Goal: Transaction & Acquisition: Obtain resource

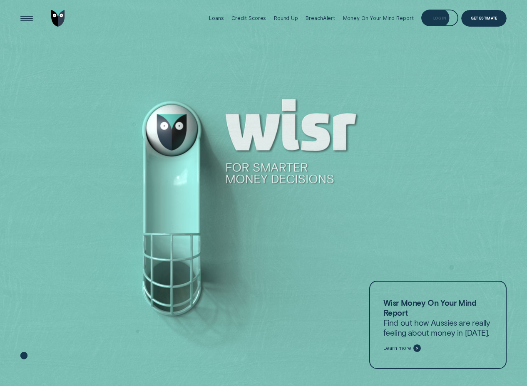
click at [448, 20] on div "Log in" at bounding box center [439, 18] width 37 height 17
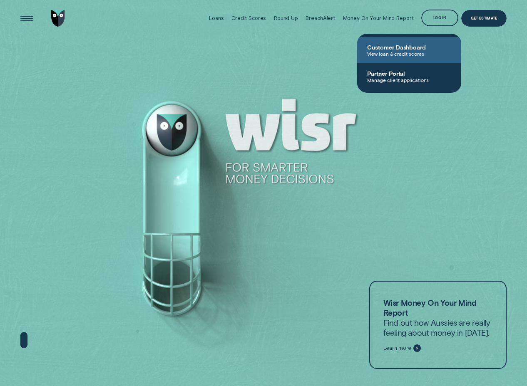
click at [396, 53] on span "View loan & credit scores" at bounding box center [409, 54] width 84 height 6
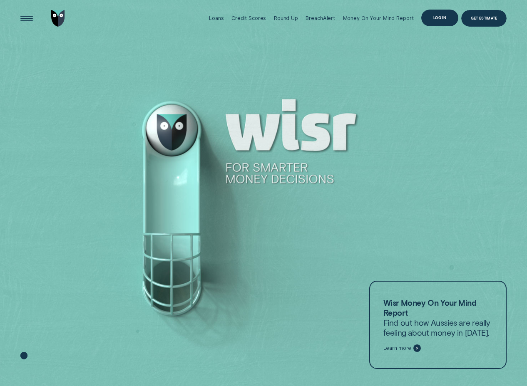
click at [433, 24] on div "Log in" at bounding box center [439, 18] width 37 height 17
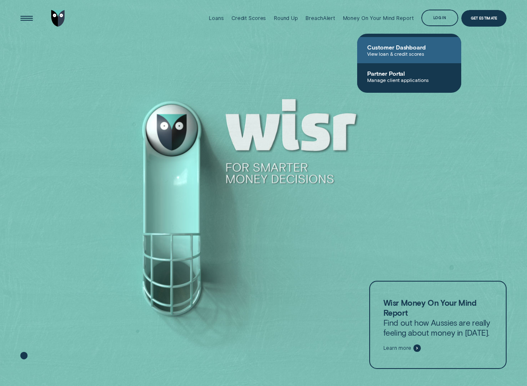
click at [410, 53] on span "View loan & credit scores" at bounding box center [409, 54] width 84 height 6
